Goal: Task Accomplishment & Management: Use online tool/utility

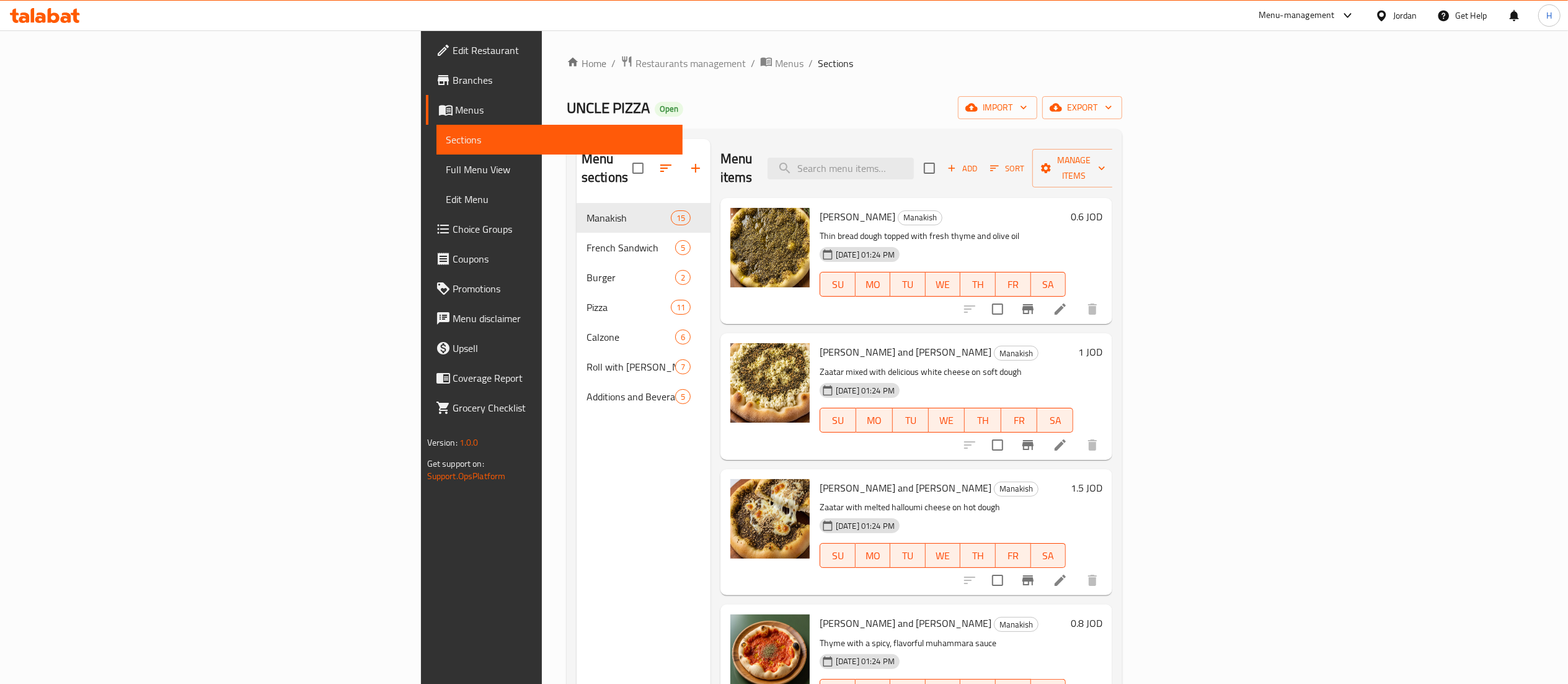
drag, startPoint x: 0, startPoint y: 0, endPoint x: 46, endPoint y: 8, distance: 46.7
click at [46, 8] on icon at bounding box center [44, 15] width 70 height 15
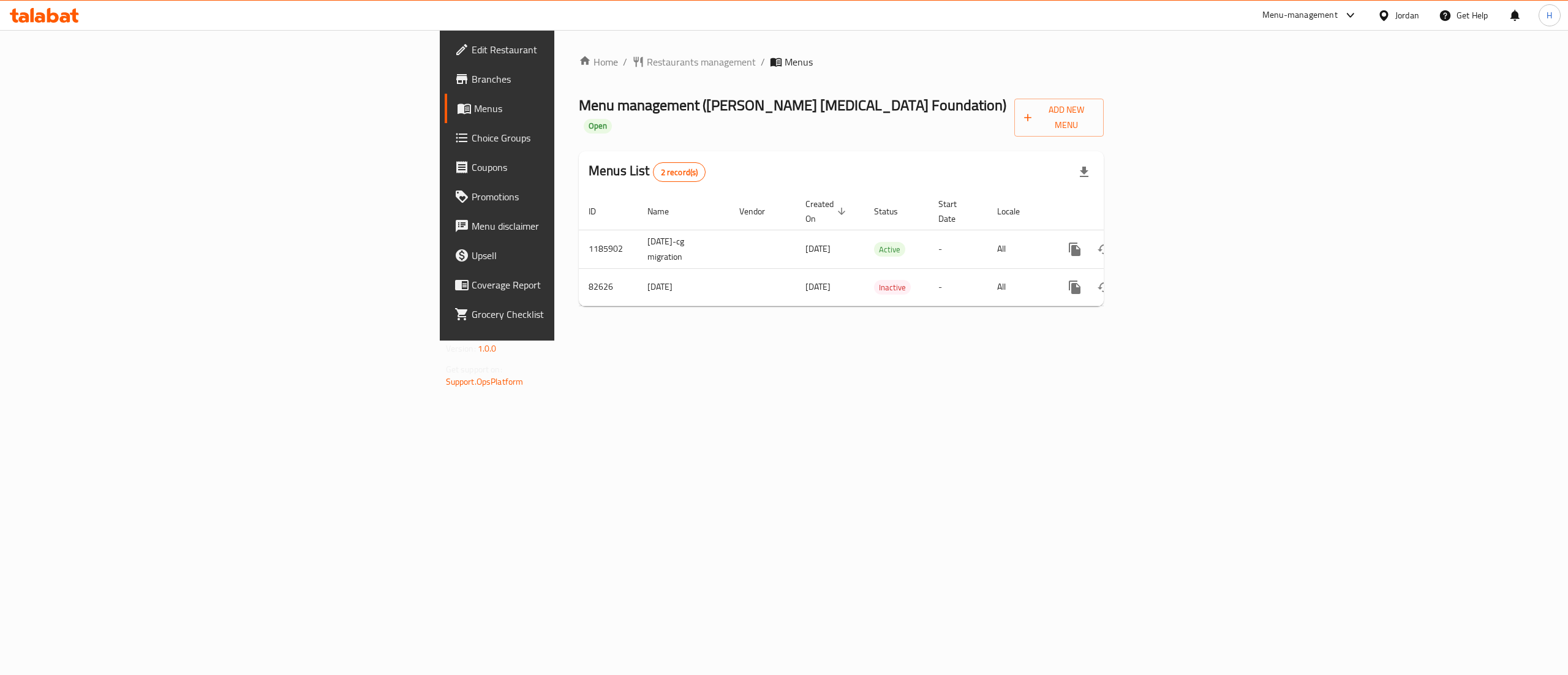
drag, startPoint x: 412, startPoint y: 108, endPoint x: 620, endPoint y: 111, distance: 208.0
click at [620, 111] on span "Menu management ( [PERSON_NAME] [MEDICAL_DATA] Foundation )" at bounding box center [793, 105] width 427 height 27
copy span "( [PERSON_NAME] [MEDICAL_DATA] Foundation )"
click at [630, 340] on div "Home / Restaurants management / Menus Menu management ( [PERSON_NAME] [MEDICAL_…" at bounding box center [841, 186] width 574 height 311
click at [49, 9] on icon at bounding box center [52, 15] width 11 height 14
